Goal: Obtain resource: Download file/media

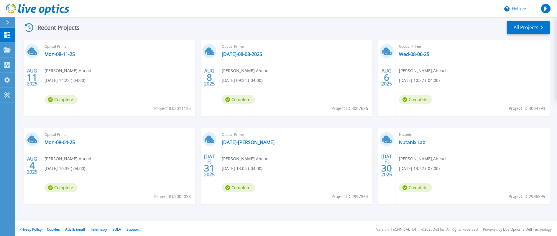
scroll to position [88, 0]
click at [62, 54] on link "Mon-08-11-25" at bounding box center [60, 54] width 30 height 6
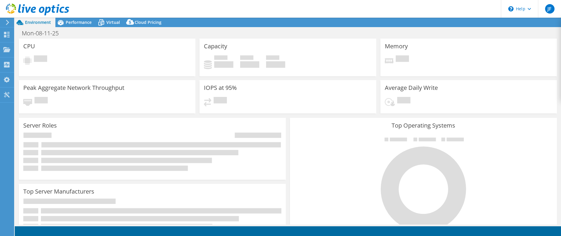
select select "USD"
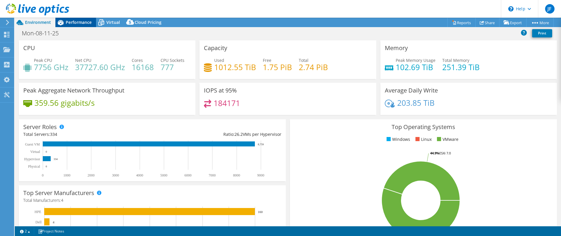
click at [86, 21] on span "Performance" at bounding box center [79, 22] width 26 height 6
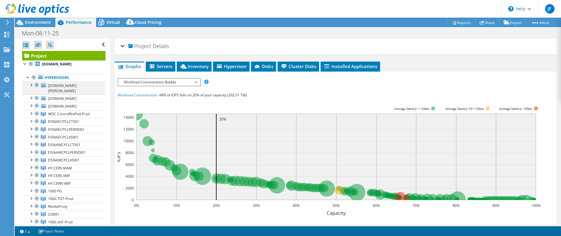
click at [31, 84] on div at bounding box center [31, 85] width 6 height 6
click at [30, 84] on div at bounding box center [31, 85] width 6 height 6
click at [29, 95] on div at bounding box center [31, 98] width 6 height 6
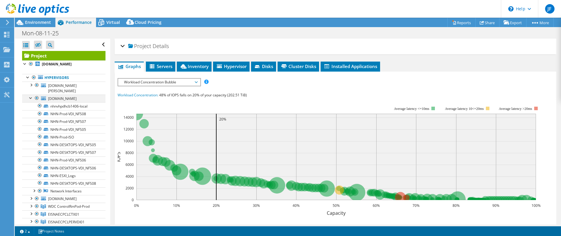
click at [29, 95] on div at bounding box center [31, 98] width 6 height 6
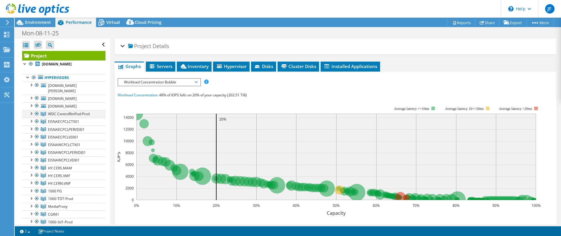
click at [31, 110] on div at bounding box center [31, 113] width 6 height 6
click at [32, 118] on div at bounding box center [31, 121] width 6 height 6
click at [32, 126] on div at bounding box center [31, 129] width 6 height 6
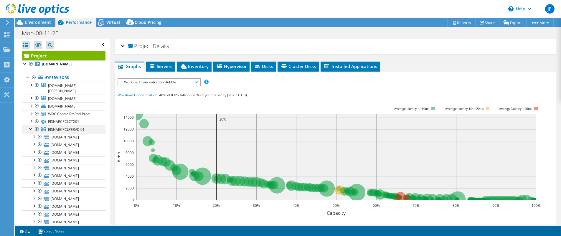
click at [32, 126] on div at bounding box center [31, 129] width 6 height 6
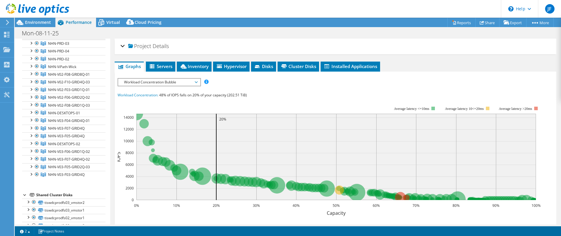
scroll to position [236, 0]
click at [459, 25] on link "Reports" at bounding box center [462, 22] width 28 height 9
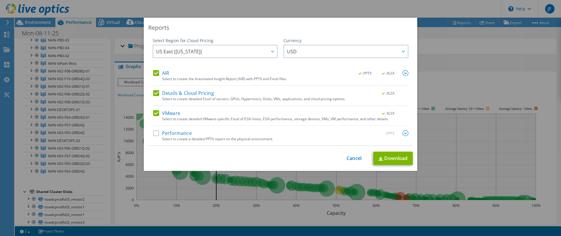
click at [189, 139] on div "Select to create a detailed PPTX report on the physical environment." at bounding box center [285, 139] width 246 height 4
click at [155, 134] on label "Performance" at bounding box center [172, 133] width 39 height 6
click at [0, 0] on input "Performance" at bounding box center [0, 0] width 0 height 0
click at [400, 135] on div ".PPTX" at bounding box center [391, 133] width 34 height 6
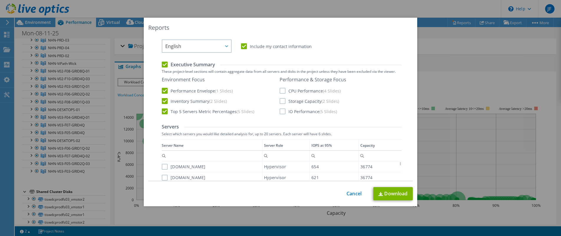
scroll to position [118, 0]
drag, startPoint x: 279, startPoint y: 88, endPoint x: 280, endPoint y: 96, distance: 8.0
click at [280, 88] on label "CPU Performance (4 Slides)" at bounding box center [310, 90] width 61 height 6
click at [0, 0] on input "CPU Performance (4 Slides)" at bounding box center [0, 0] width 0 height 0
drag, startPoint x: 280, startPoint y: 97, endPoint x: 281, endPoint y: 104, distance: 6.8
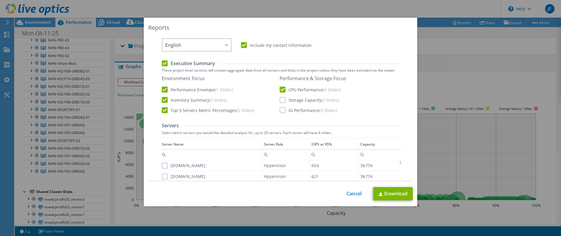
click at [280, 98] on label "Storage Capacity (2 Slides)" at bounding box center [310, 100] width 60 height 6
click at [0, 0] on input "Storage Capacity (2 Slides)" at bounding box center [0, 0] width 0 height 0
click at [280, 112] on label "IO Performance (5 Slides)" at bounding box center [308, 110] width 57 height 6
click at [0, 0] on input "IO Performance (5 Slides)" at bounding box center [0, 0] width 0 height 0
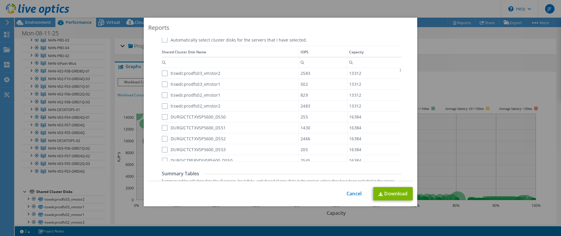
scroll to position [395, 0]
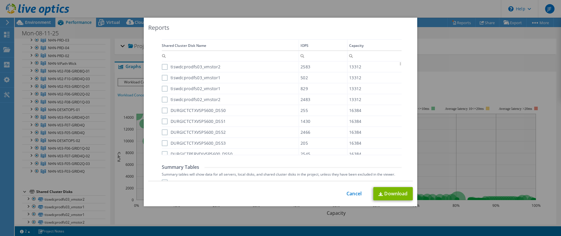
click at [301, 45] on div "IOPS" at bounding box center [305, 45] width 8 height 6
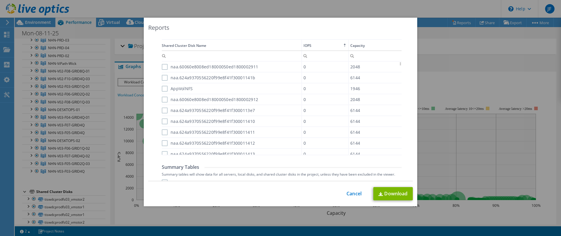
click at [302, 45] on td "IOPS" at bounding box center [325, 45] width 47 height 11
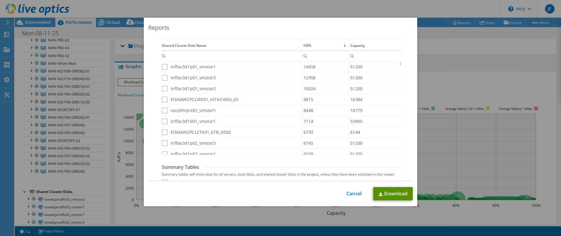
click at [389, 194] on link "Download" at bounding box center [394, 193] width 40 height 13
click at [352, 194] on link "Cancel" at bounding box center [354, 194] width 15 height 6
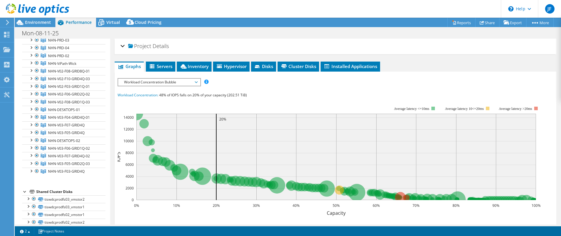
click at [8, 20] on icon at bounding box center [7, 22] width 4 height 5
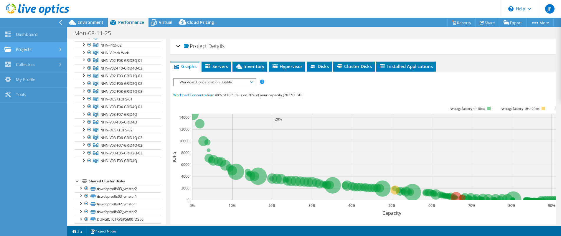
click at [32, 50] on link "Projects" at bounding box center [33, 49] width 67 height 15
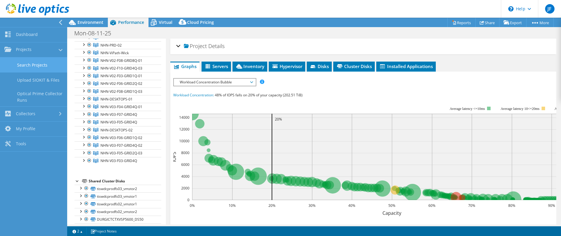
click at [36, 61] on link "Search Projects" at bounding box center [33, 64] width 67 height 15
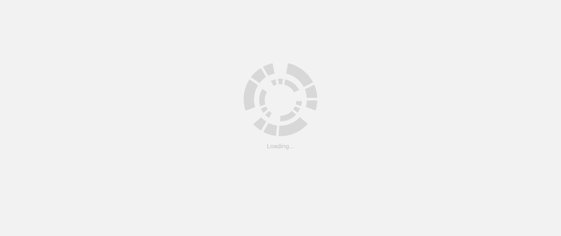
click at [50, 0] on html ".cls-1 { fill: #cecece; } .cls-1 { fill: #cecece; } Loading..." at bounding box center [280, 0] width 561 height 0
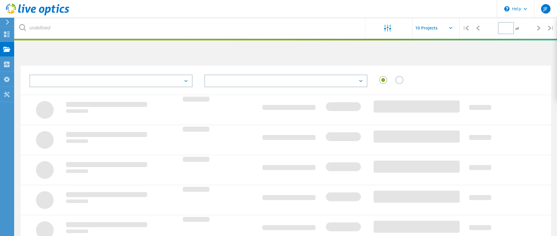
type input "1"
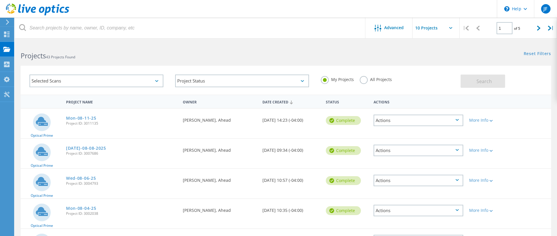
click at [416, 150] on div "Actions" at bounding box center [419, 150] width 90 height 11
click at [407, 136] on div "View Project" at bounding box center [418, 136] width 88 height 9
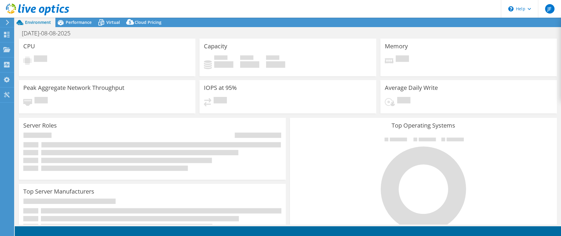
select select "USD"
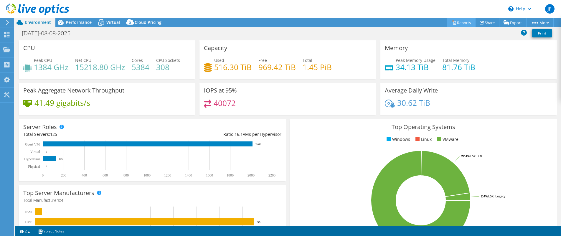
click at [457, 24] on link "Reports" at bounding box center [462, 22] width 28 height 9
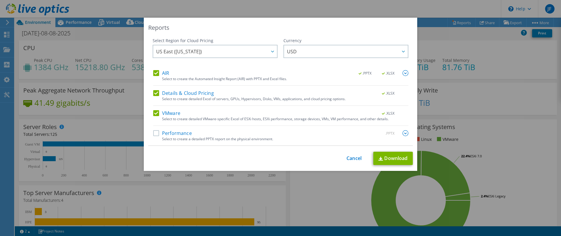
click at [179, 134] on label "Performance" at bounding box center [172, 133] width 39 height 6
click at [0, 0] on input "Performance" at bounding box center [0, 0] width 0 height 0
click at [403, 133] on img at bounding box center [406, 133] width 6 height 6
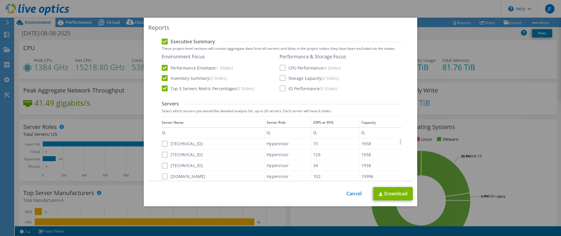
scroll to position [147, 0]
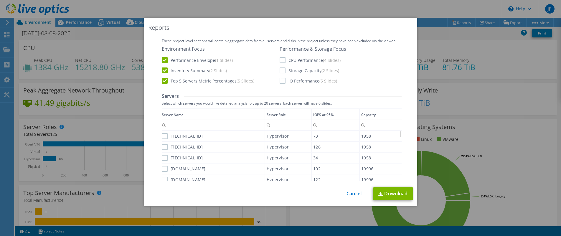
click at [280, 60] on label "CPU Performance (4 Slides)" at bounding box center [310, 60] width 61 height 6
click at [0, 0] on input "CPU Performance (4 Slides)" at bounding box center [0, 0] width 0 height 0
click at [282, 74] on div "Performance & Storage Focus CPU Performance (4 Slides) Storage Capacity (2 Slid…" at bounding box center [313, 65] width 67 height 38
click at [280, 72] on label "Storage Capacity (2 Slides)" at bounding box center [310, 71] width 60 height 6
click at [0, 0] on input "Storage Capacity (2 Slides)" at bounding box center [0, 0] width 0 height 0
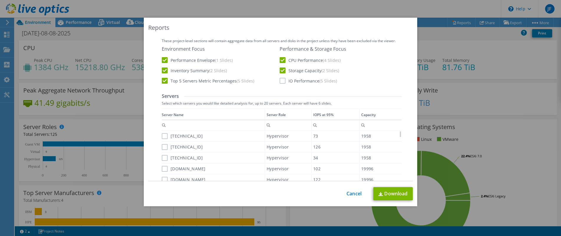
drag, startPoint x: 282, startPoint y: 80, endPoint x: 317, endPoint y: 119, distance: 52.2
click at [282, 80] on label "IO Performance (5 Slides)" at bounding box center [308, 81] width 57 height 6
click at [0, 0] on input "IO Performance (5 Slides)" at bounding box center [0, 0] width 0 height 0
click at [396, 197] on link "Download" at bounding box center [394, 193] width 40 height 13
click at [353, 194] on link "Cancel" at bounding box center [354, 194] width 15 height 6
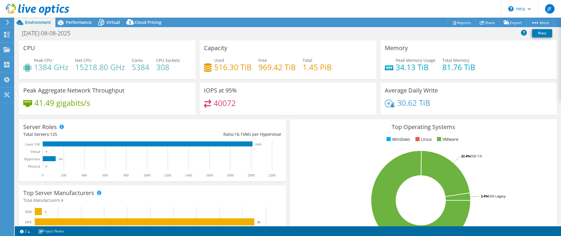
click at [8, 24] on icon at bounding box center [7, 22] width 4 height 5
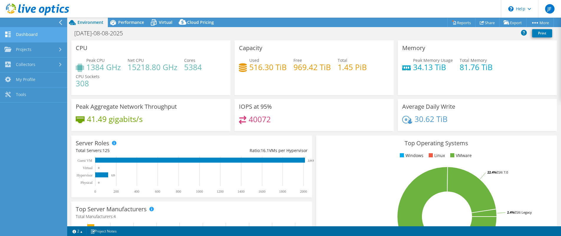
click at [20, 31] on link "Dashboard" at bounding box center [33, 34] width 67 height 15
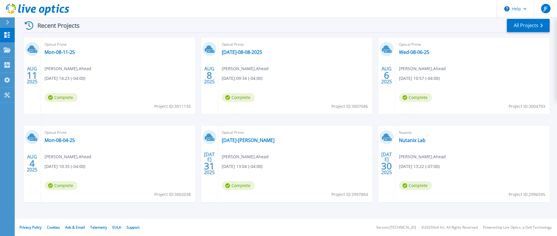
scroll to position [91, 0]
click at [409, 51] on link "Wed-08-06-25" at bounding box center [414, 52] width 30 height 6
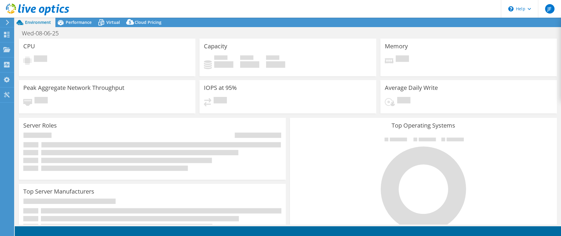
select select "USD"
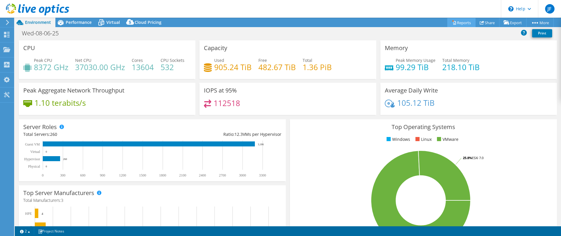
click at [456, 25] on link "Reports" at bounding box center [462, 22] width 28 height 9
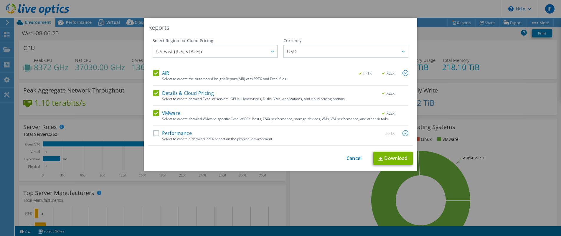
click at [267, 134] on div "Performance .PPTX" at bounding box center [280, 133] width 255 height 7
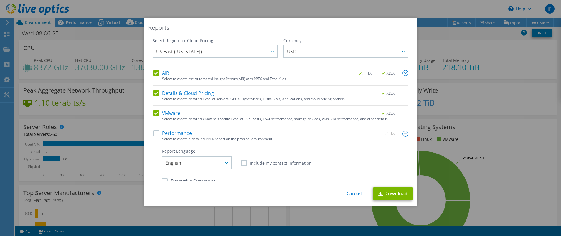
click at [153, 132] on label "Performance" at bounding box center [172, 133] width 39 height 6
click at [0, 0] on input "Performance" at bounding box center [0, 0] width 0 height 0
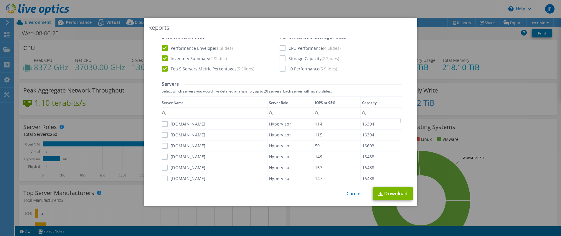
scroll to position [71, 0]
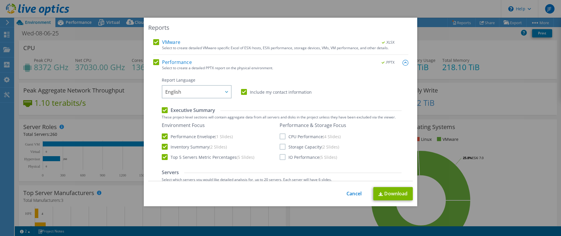
click at [280, 137] on label "CPU Performance (4 Slides)" at bounding box center [310, 137] width 61 height 6
click at [0, 0] on input "CPU Performance (4 Slides)" at bounding box center [0, 0] width 0 height 0
drag, startPoint x: 280, startPoint y: 147, endPoint x: 281, endPoint y: 156, distance: 9.0
click at [280, 149] on label "Storage Capacity (2 Slides)" at bounding box center [310, 147] width 60 height 6
click at [0, 0] on input "Storage Capacity (2 Slides)" at bounding box center [0, 0] width 0 height 0
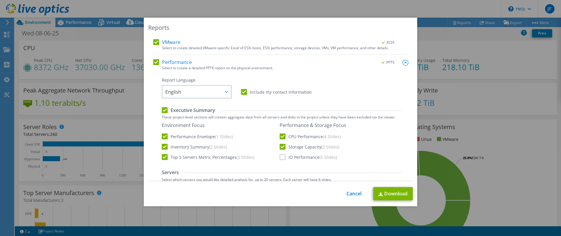
drag, startPoint x: 281, startPoint y: 156, endPoint x: 315, endPoint y: 170, distance: 36.8
click at [282, 157] on label "IO Performance (5 Slides)" at bounding box center [308, 157] width 57 height 6
click at [0, 0] on input "IO Performance (5 Slides)" at bounding box center [0, 0] width 0 height 0
click at [397, 198] on link "Download" at bounding box center [394, 193] width 40 height 13
